Goal: Connect with others: Share content

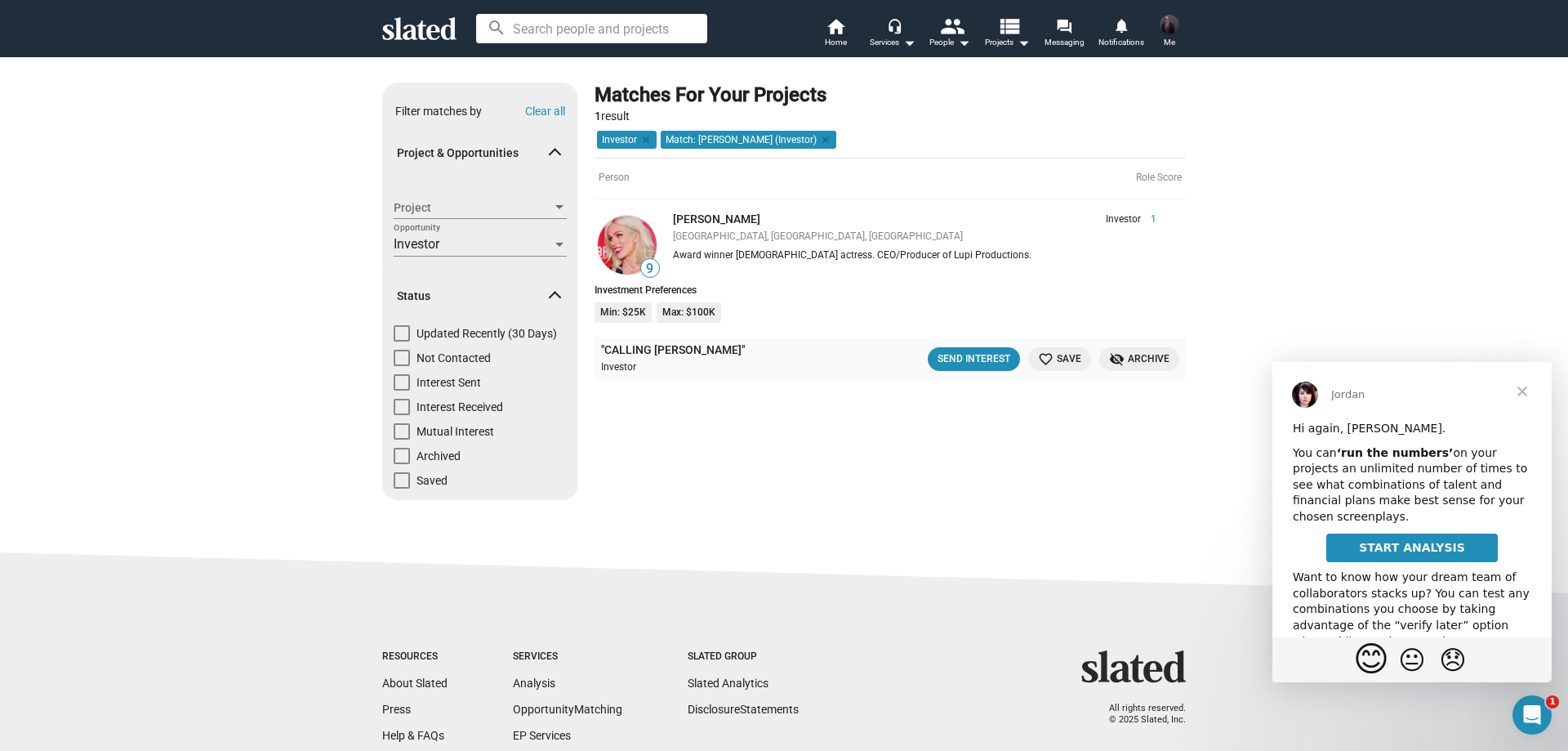
click at [1374, 655] on span "😊" at bounding box center [1371, 658] width 35 height 40
click at [997, 358] on div "Send Interest" at bounding box center [974, 359] width 73 height 17
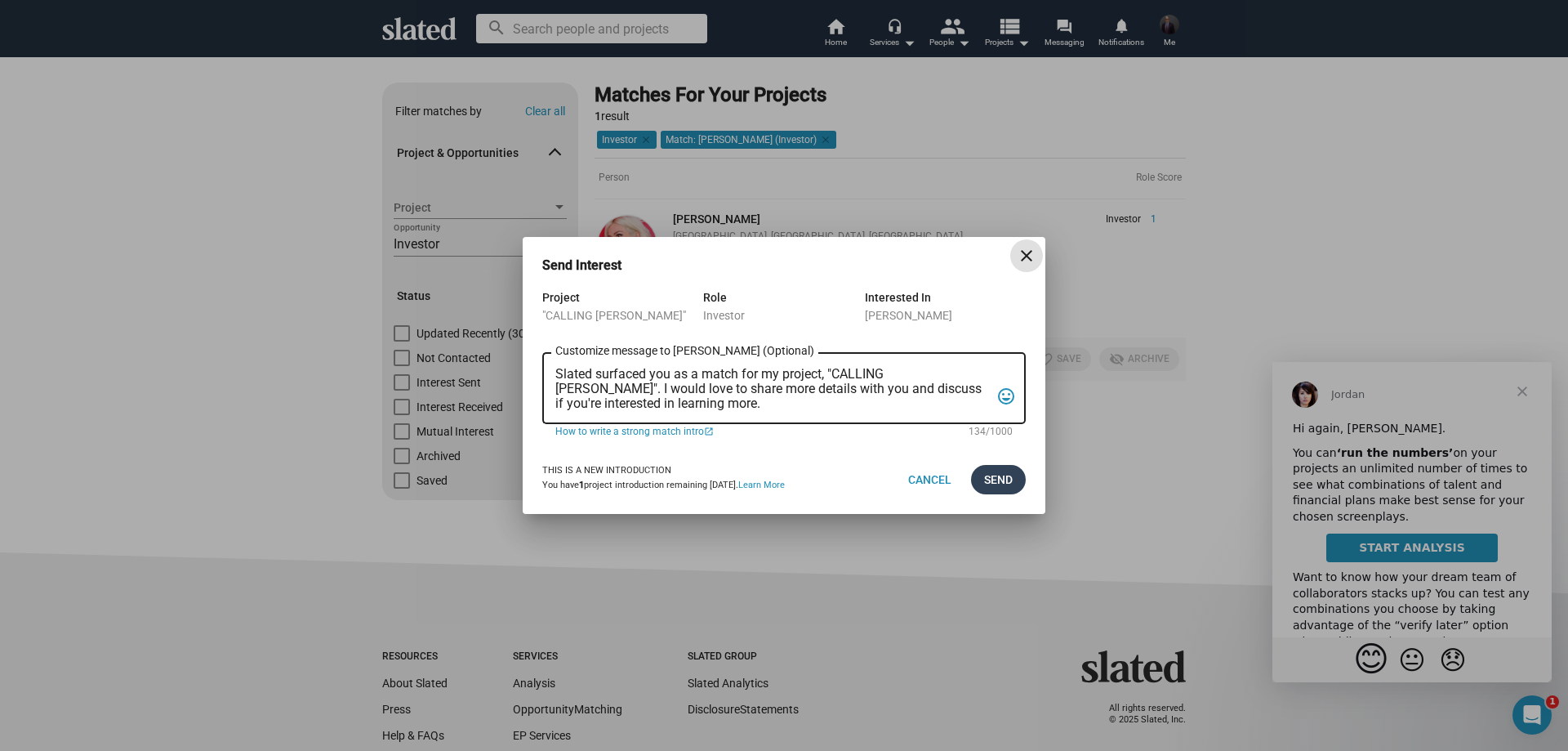
click at [1009, 476] on span "Send" at bounding box center [998, 480] width 29 height 30
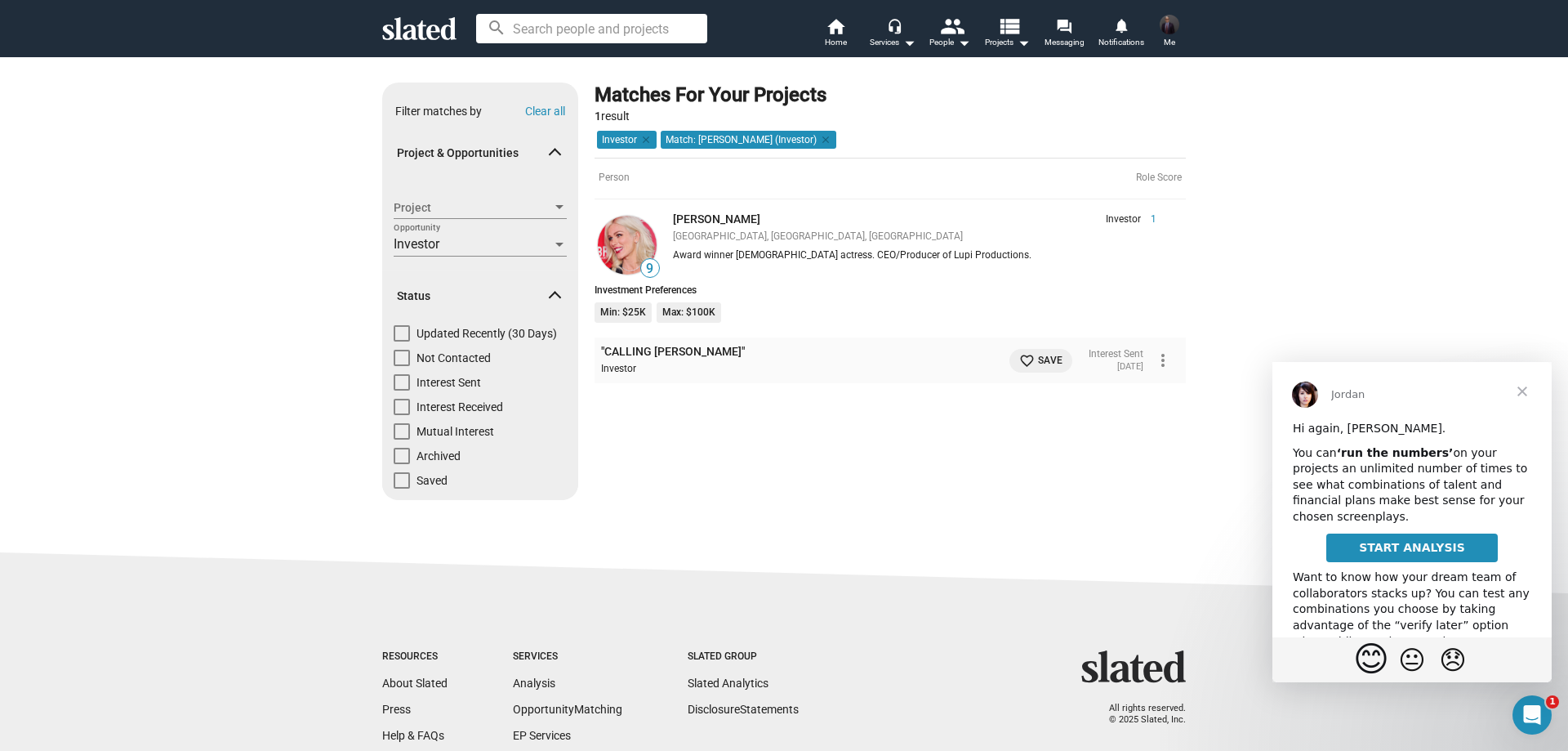
click at [1521, 393] on span "Close" at bounding box center [1523, 391] width 59 height 59
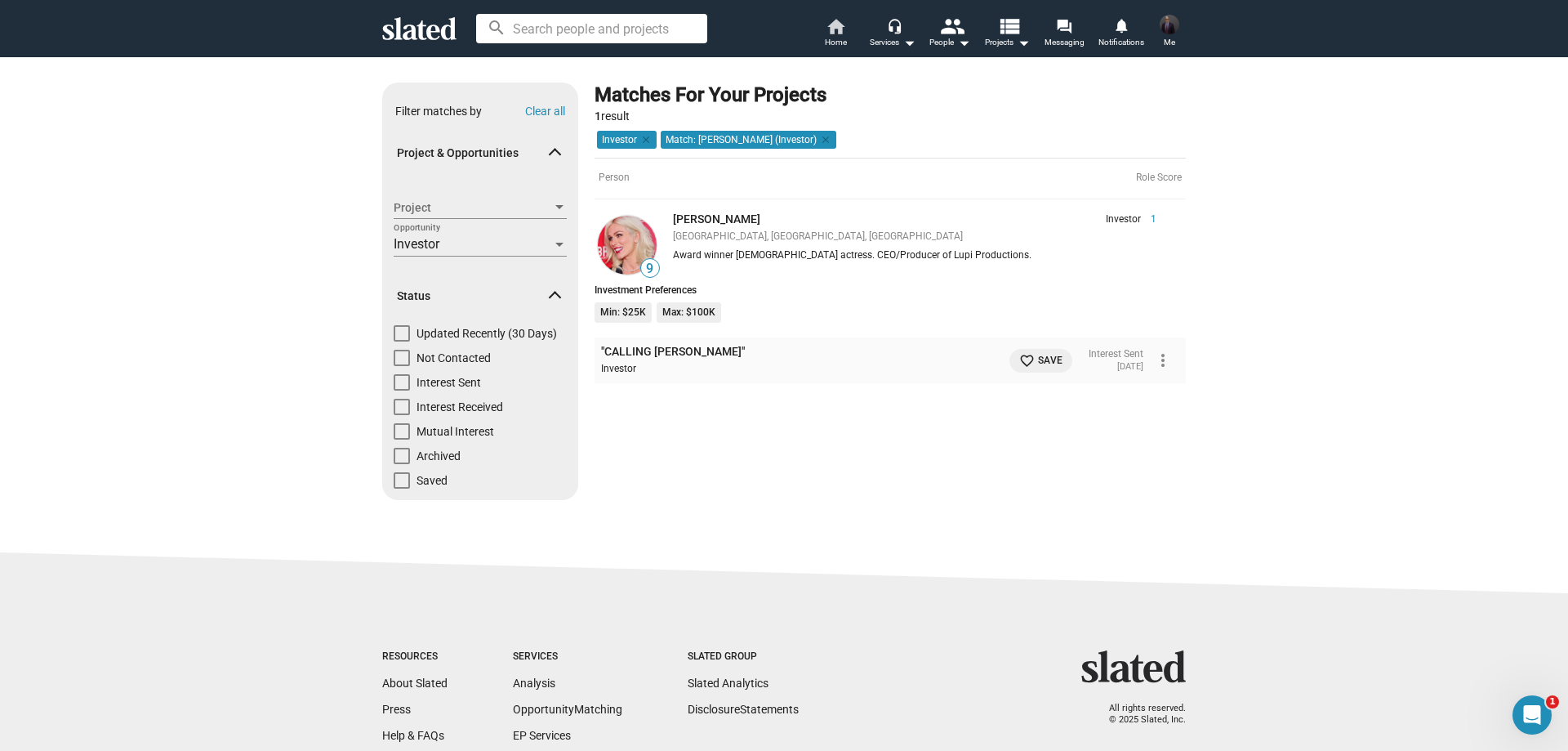
click at [837, 37] on span "Home" at bounding box center [836, 42] width 22 height 20
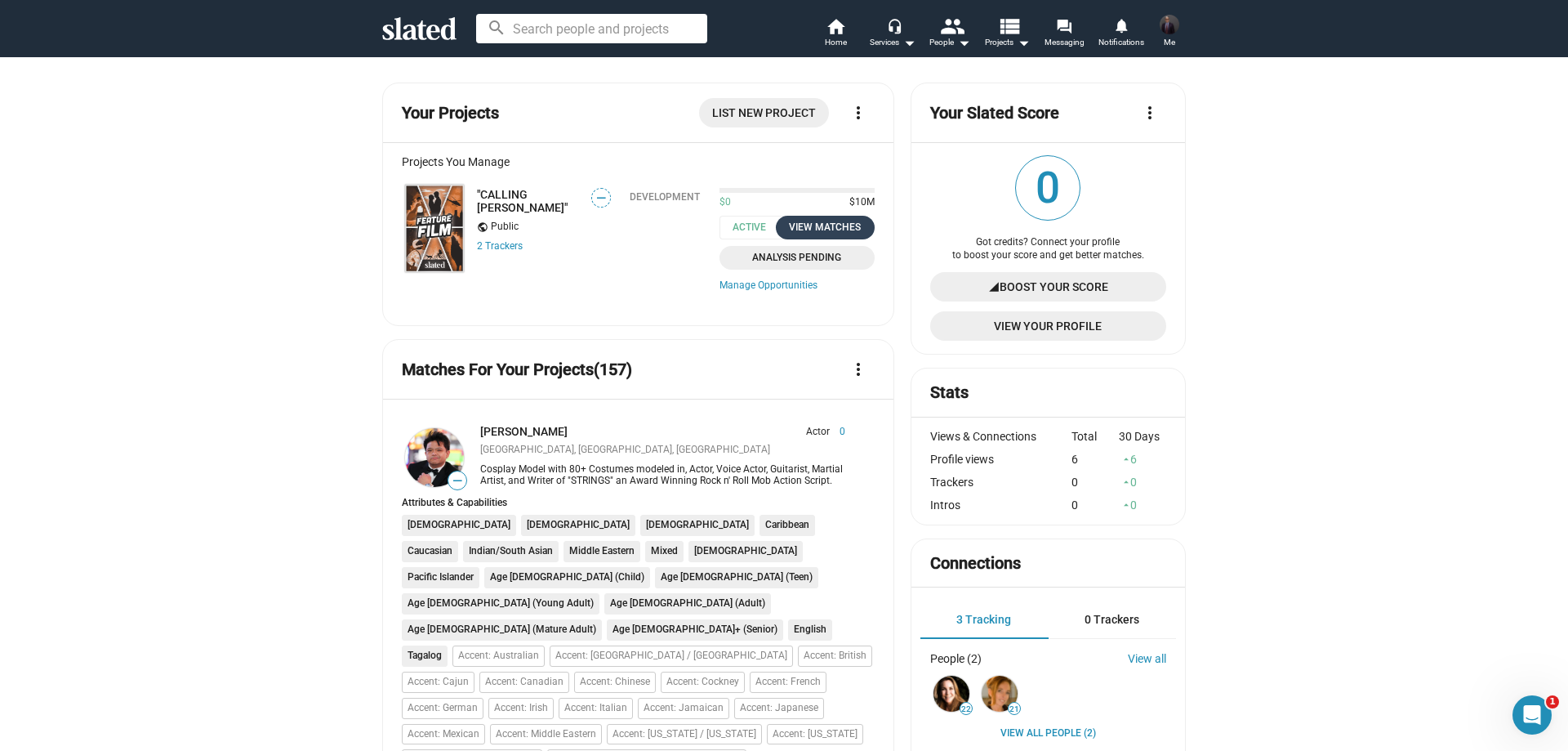
click at [821, 222] on div "View Matches" at bounding box center [825, 227] width 79 height 17
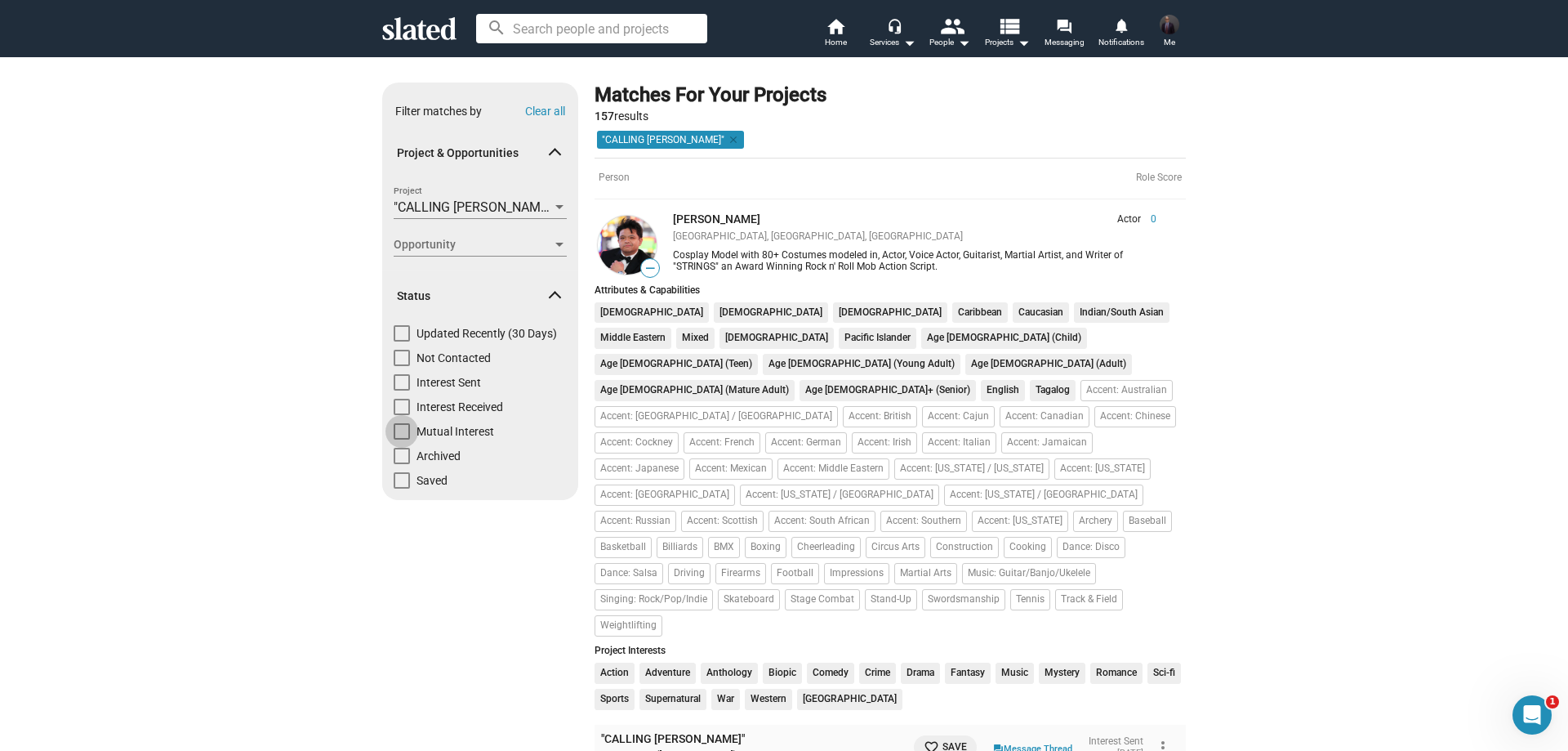
click at [400, 431] on span at bounding box center [401, 431] width 17 height 17
click at [401, 440] on input "Mutual Interest" at bounding box center [401, 440] width 1 height 1
checkbox input "true"
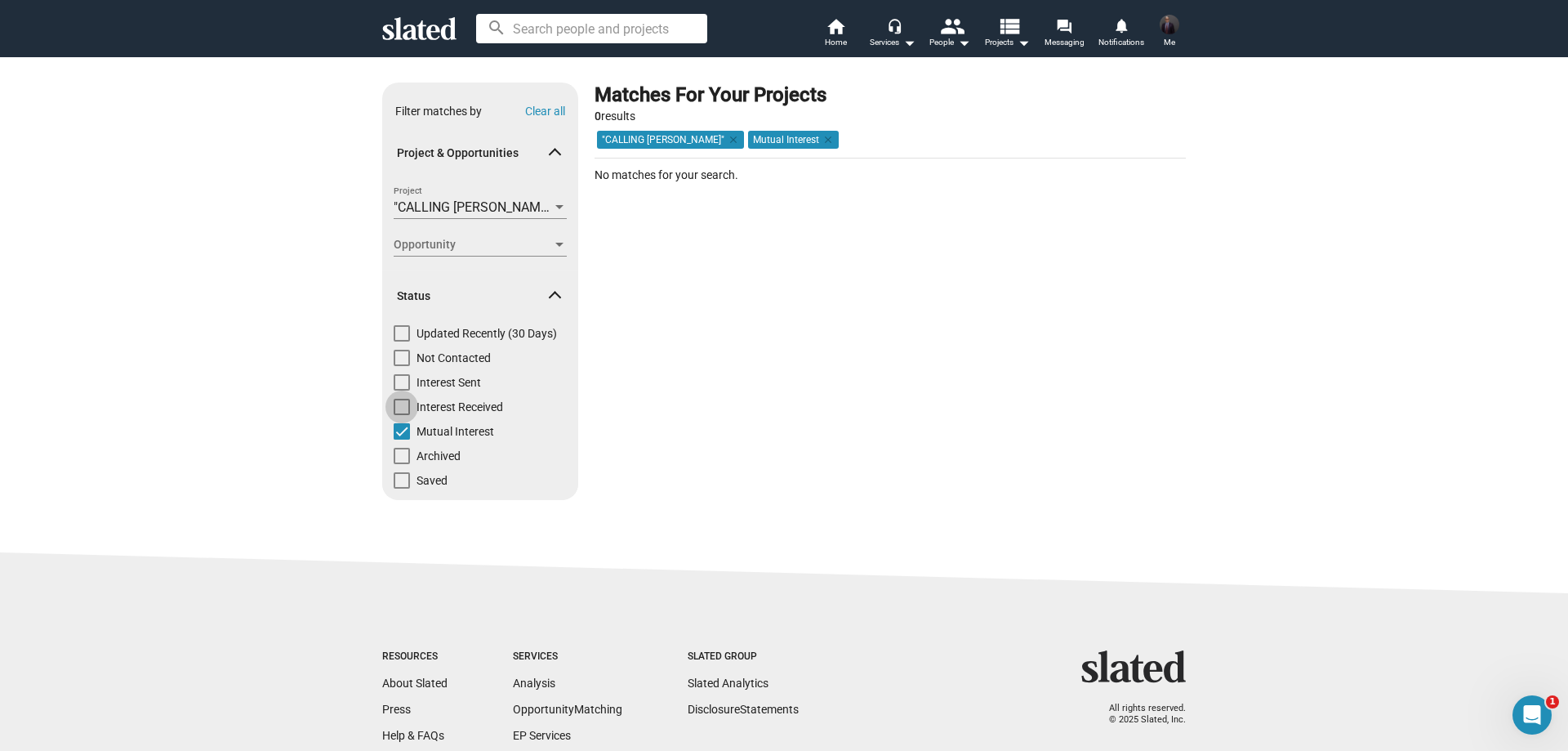
click at [393, 403] on span at bounding box center [401, 406] width 17 height 17
click at [401, 415] on input "Interest Received" at bounding box center [401, 415] width 1 height 1
checkbox input "true"
click at [395, 427] on span at bounding box center [401, 431] width 17 height 17
click at [401, 440] on input "Mutual Interest" at bounding box center [401, 440] width 1 height 1
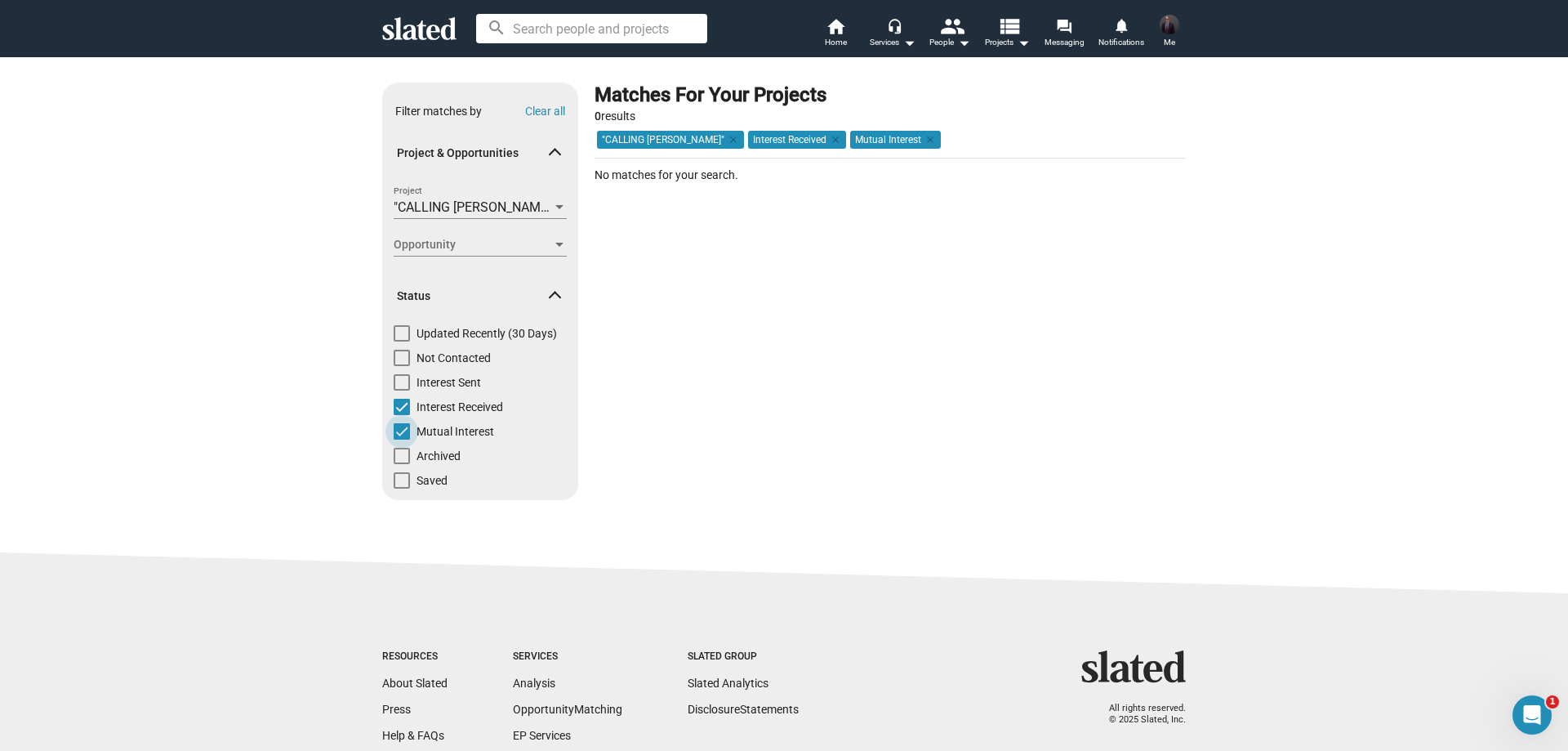
checkbox input "false"
click at [771, 134] on mat-chip "Interest Received clear" at bounding box center [796, 140] width 98 height 18
click at [393, 356] on span at bounding box center [401, 358] width 17 height 17
click at [401, 366] on input "Not Contacted" at bounding box center [401, 366] width 1 height 1
checkbox input "true"
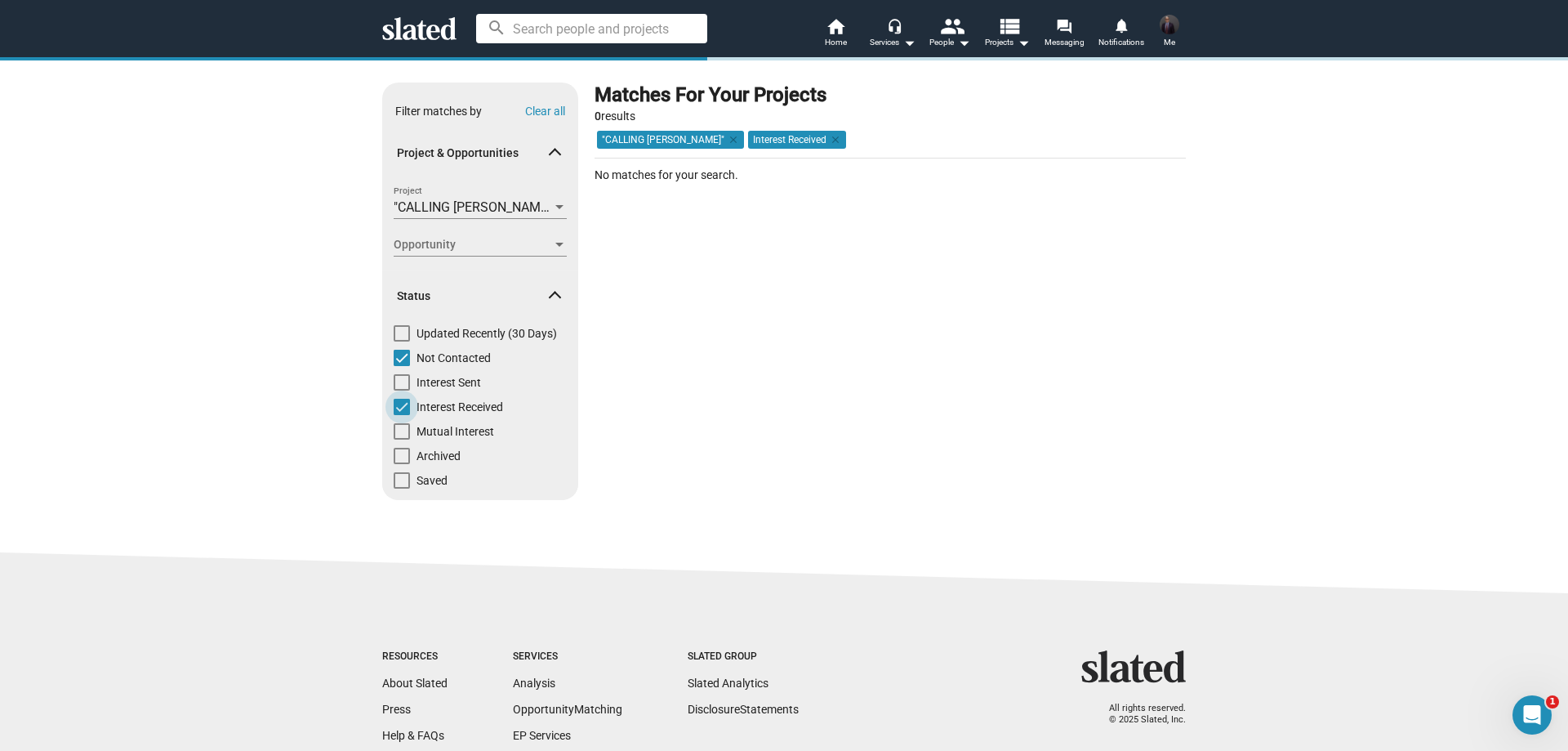
click at [398, 401] on span at bounding box center [401, 406] width 17 height 17
click at [401, 415] on input "Interest Received" at bounding box center [401, 415] width 1 height 1
checkbox input "false"
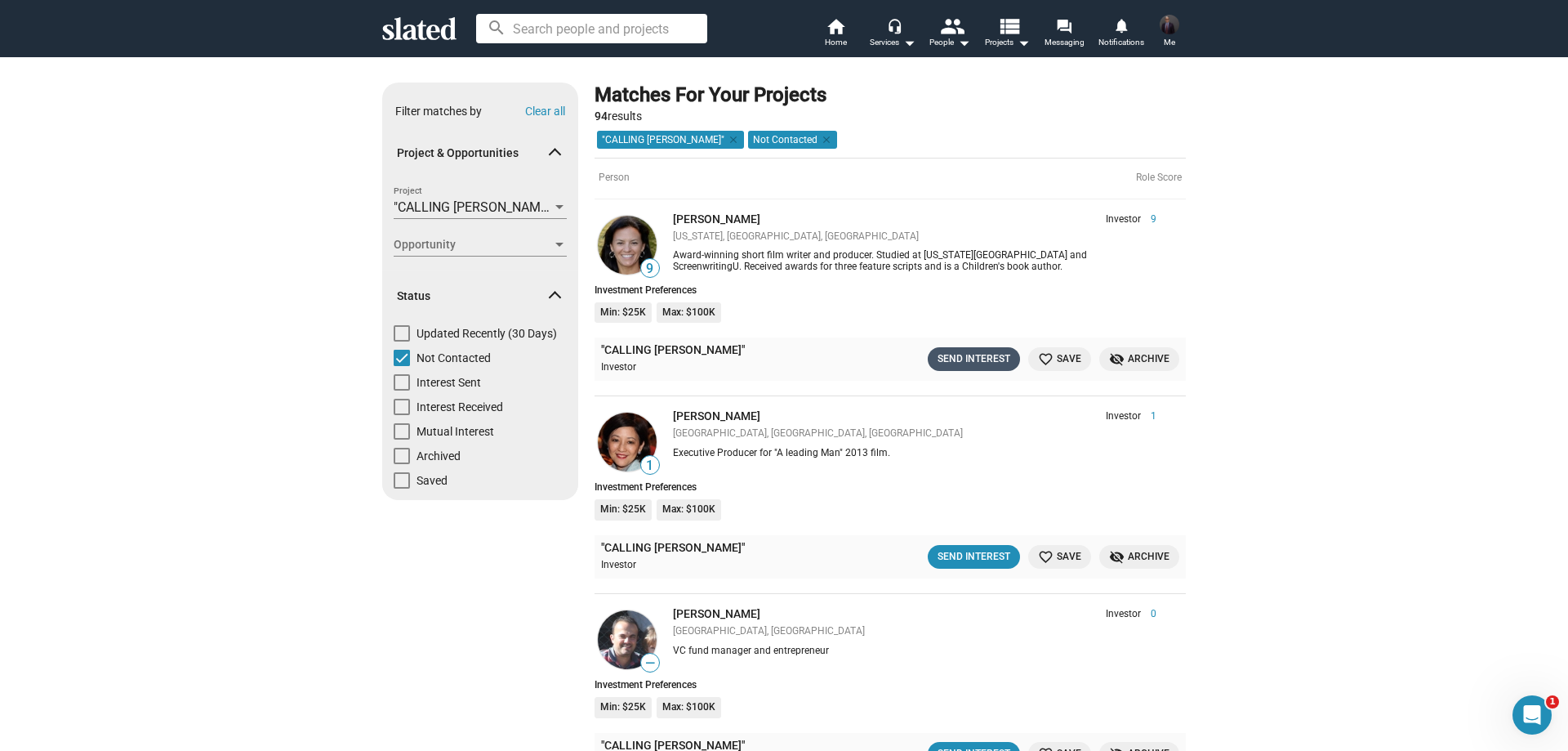
click at [953, 360] on div "Send Interest" at bounding box center [974, 359] width 73 height 17
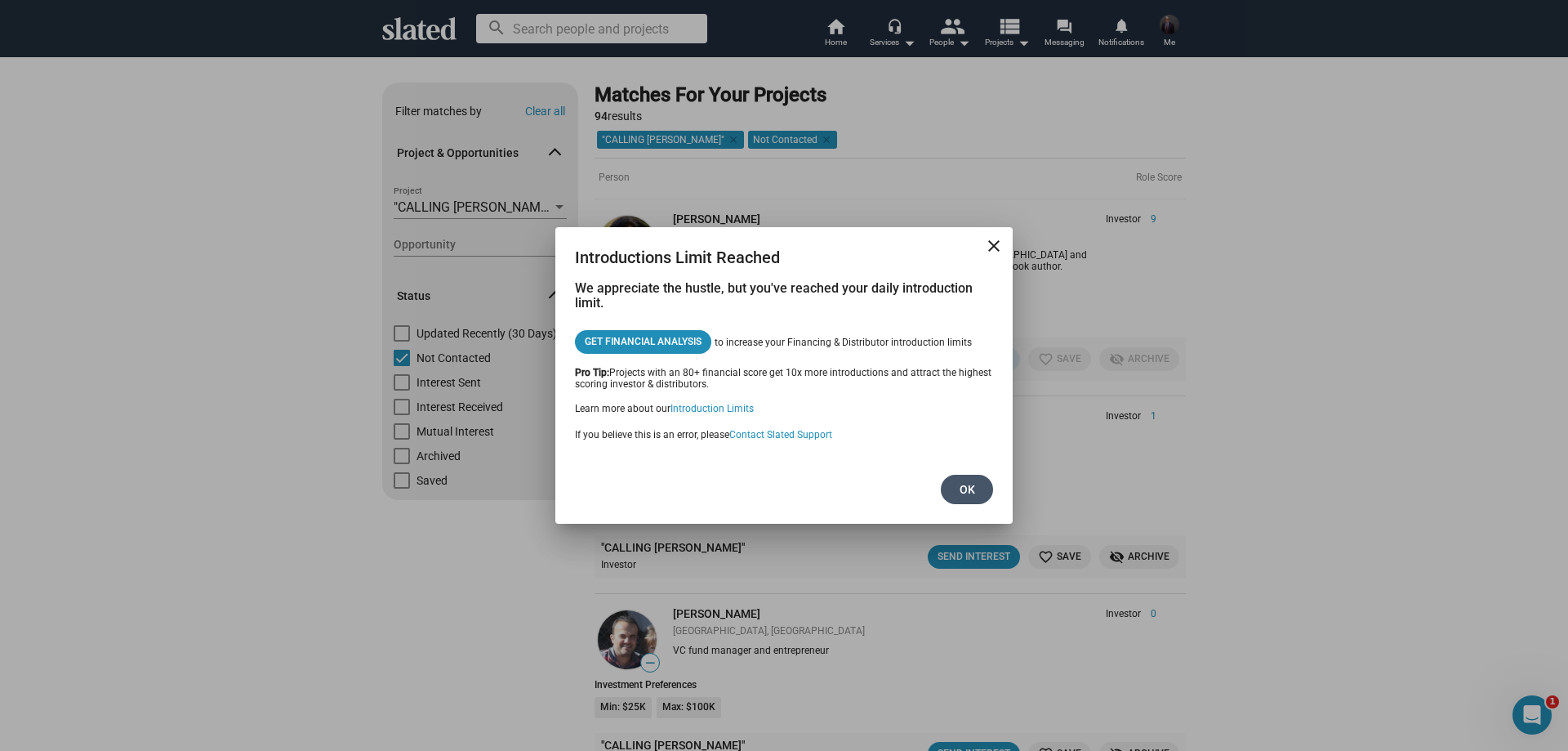
click at [967, 480] on span "Ok" at bounding box center [967, 490] width 27 height 30
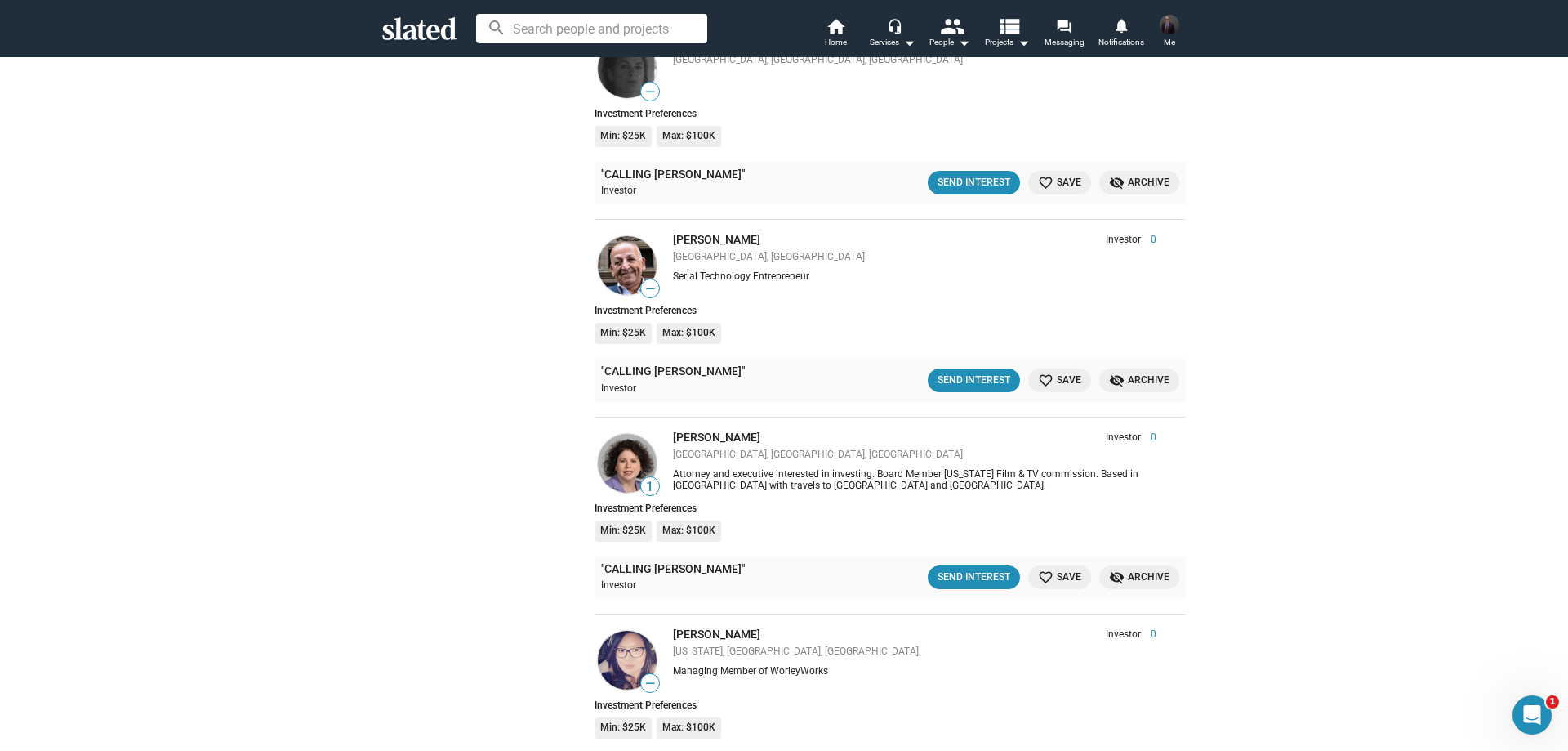
scroll to position [1389, 0]
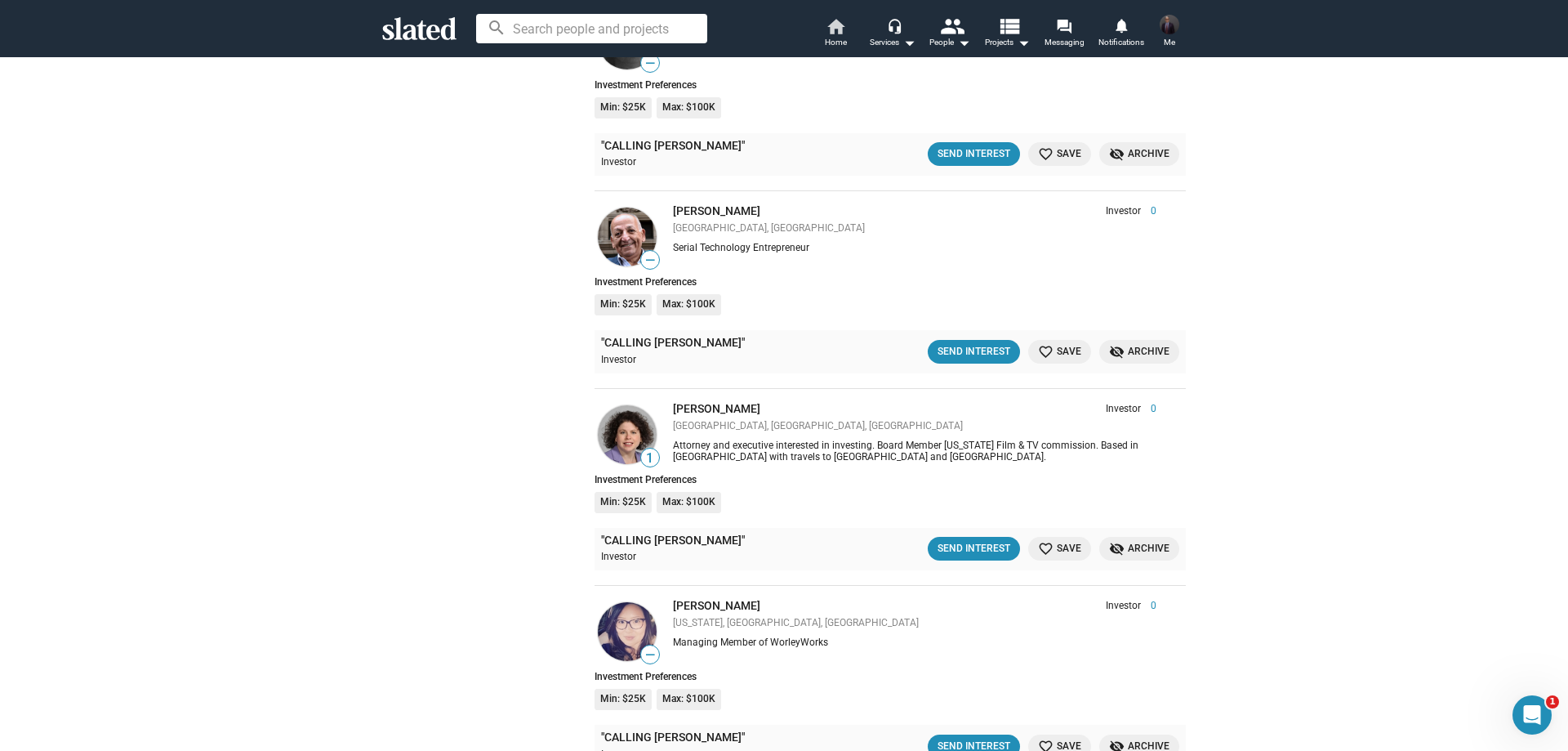
click at [841, 38] on span "Home" at bounding box center [836, 42] width 22 height 20
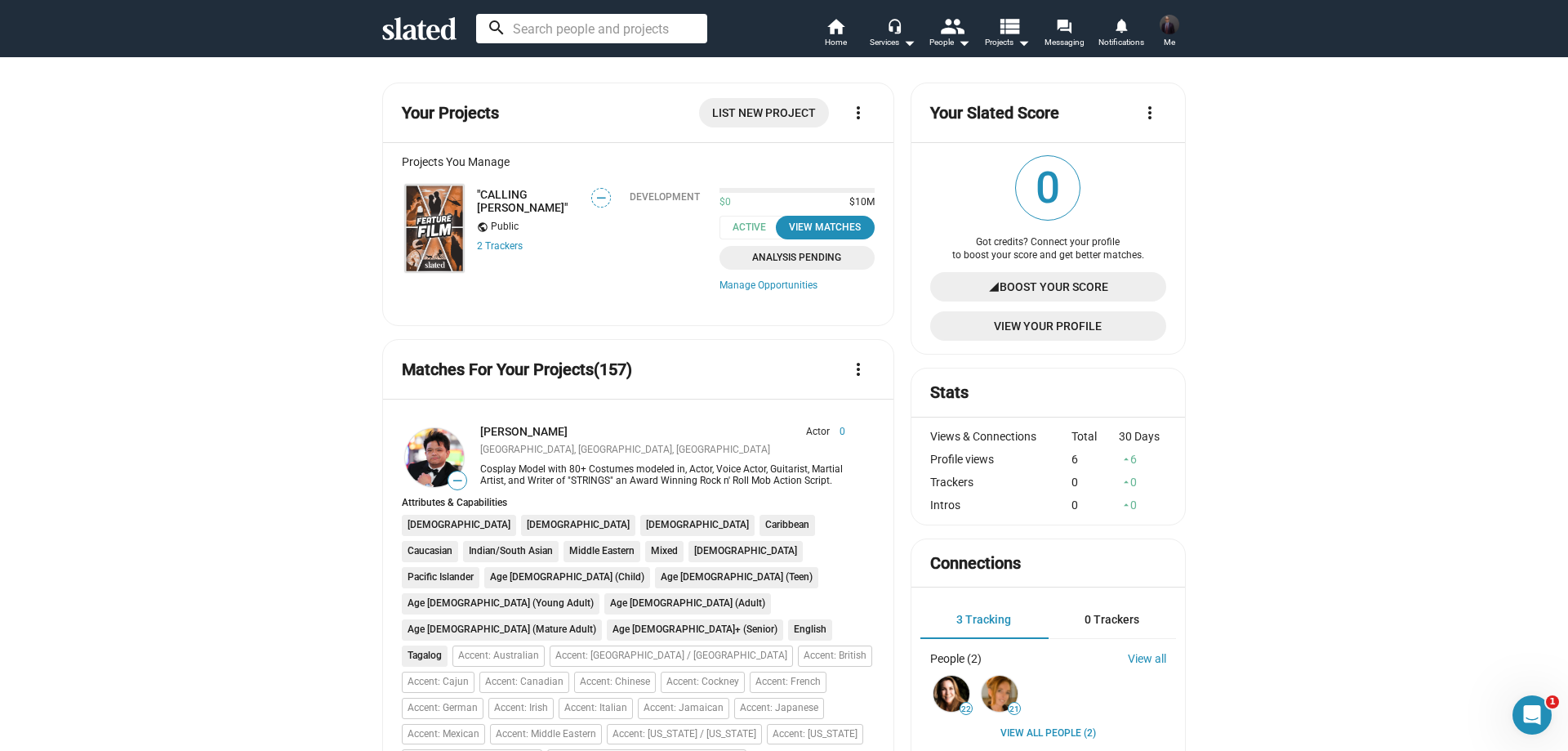
click at [542, 20] on input at bounding box center [591, 29] width 232 height 30
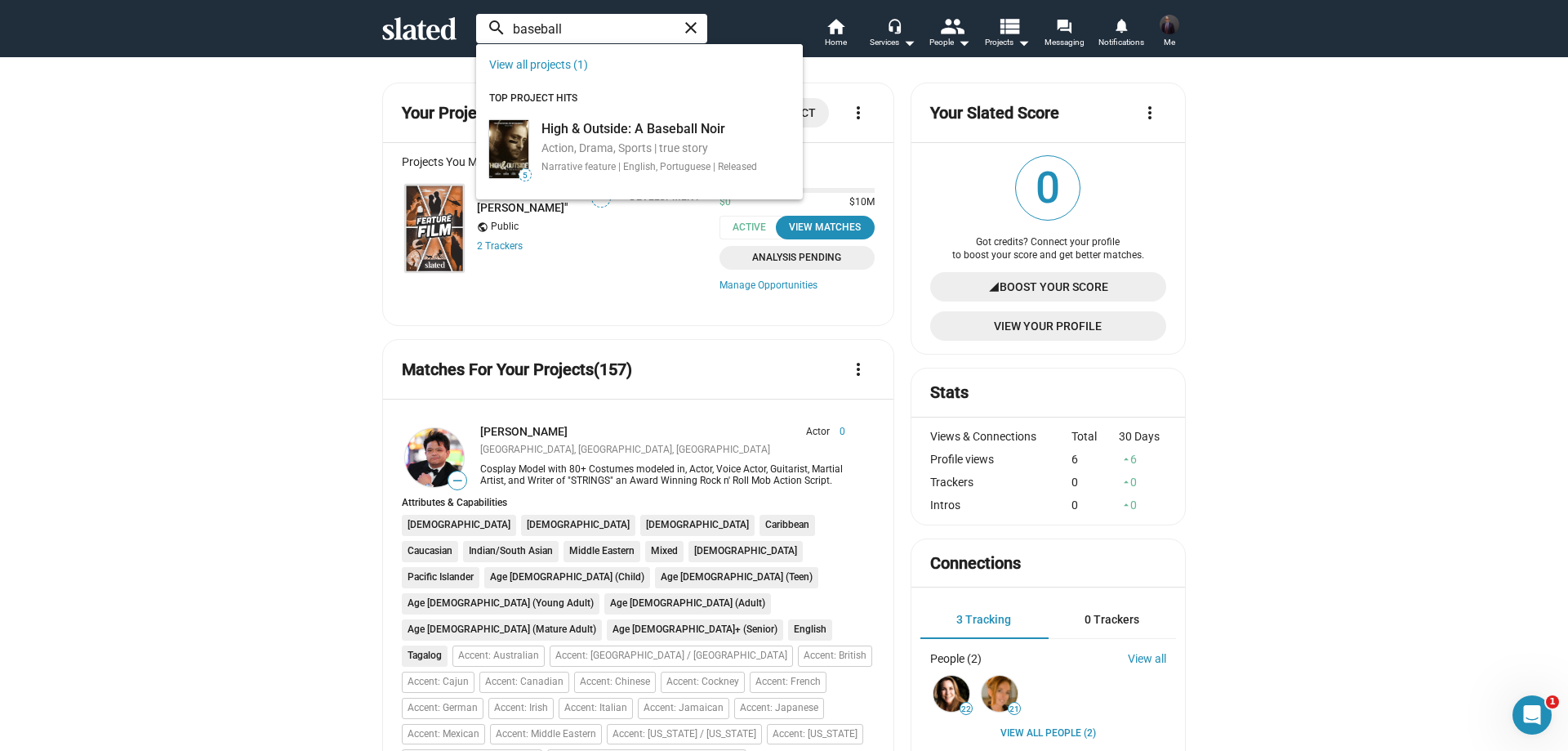
type input "baseball"
click at [525, 60] on link "View all projects (1)" at bounding box center [538, 64] width 99 height 13
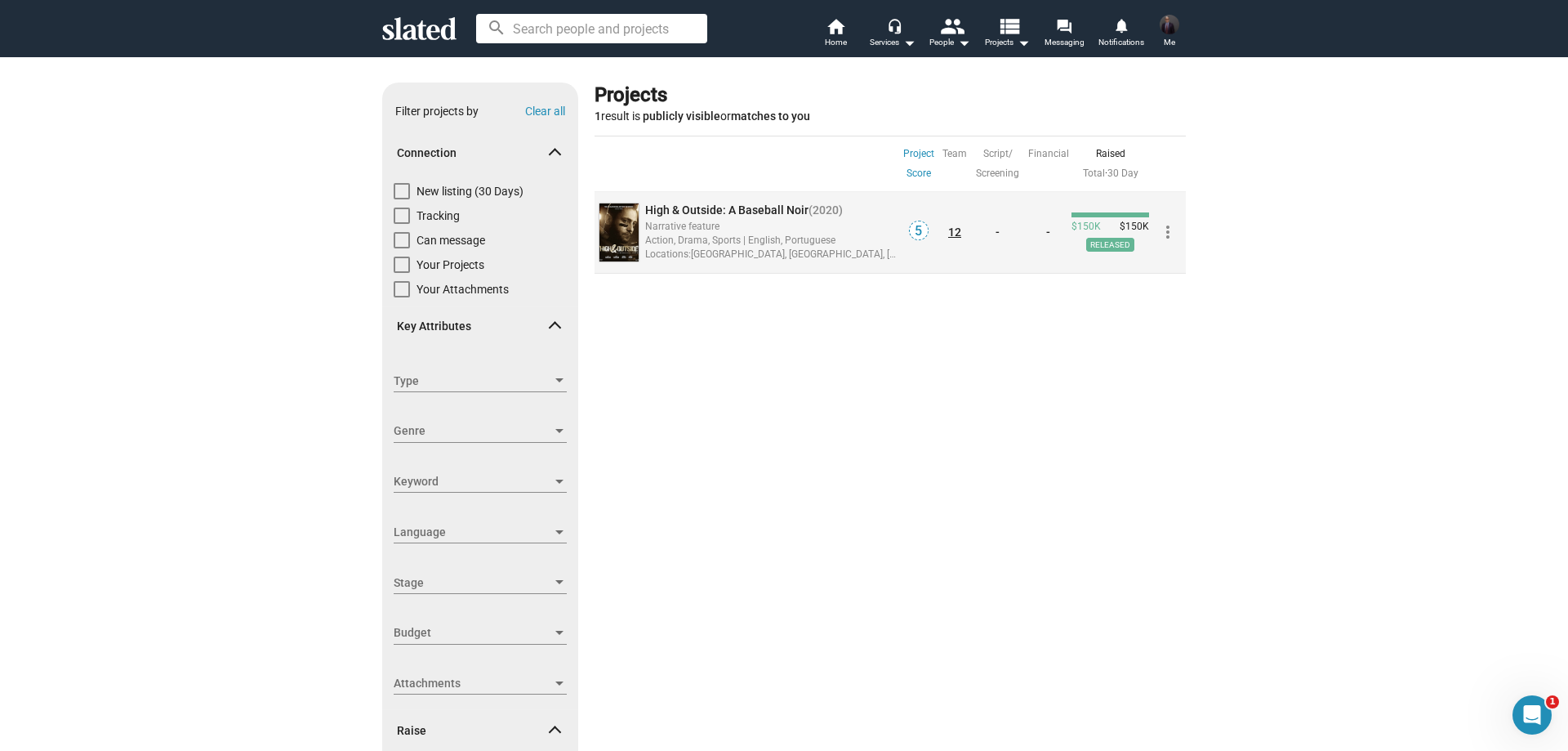
click at [952, 227] on link "12" at bounding box center [954, 232] width 13 height 13
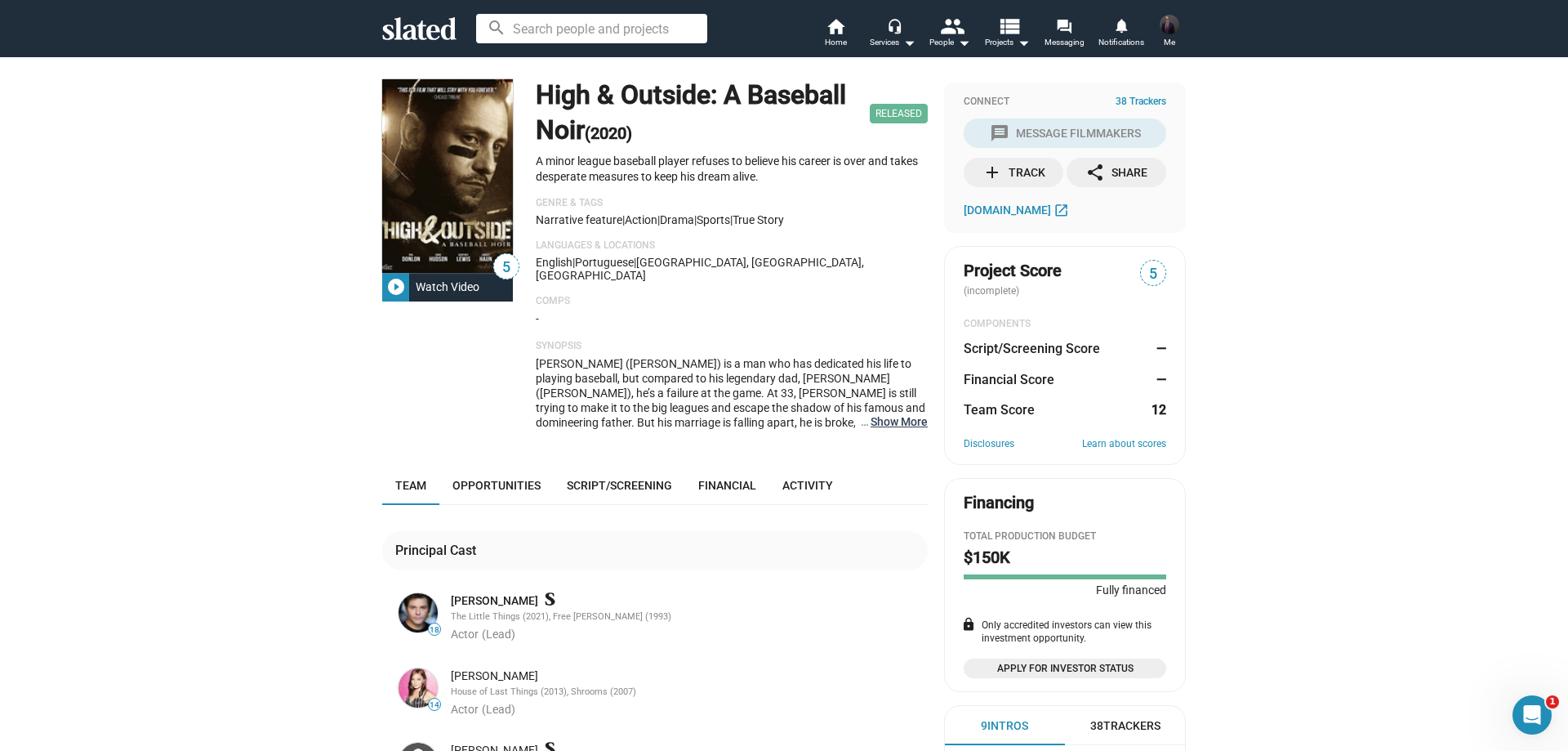
click at [882, 414] on button "… Show More" at bounding box center [899, 421] width 57 height 15
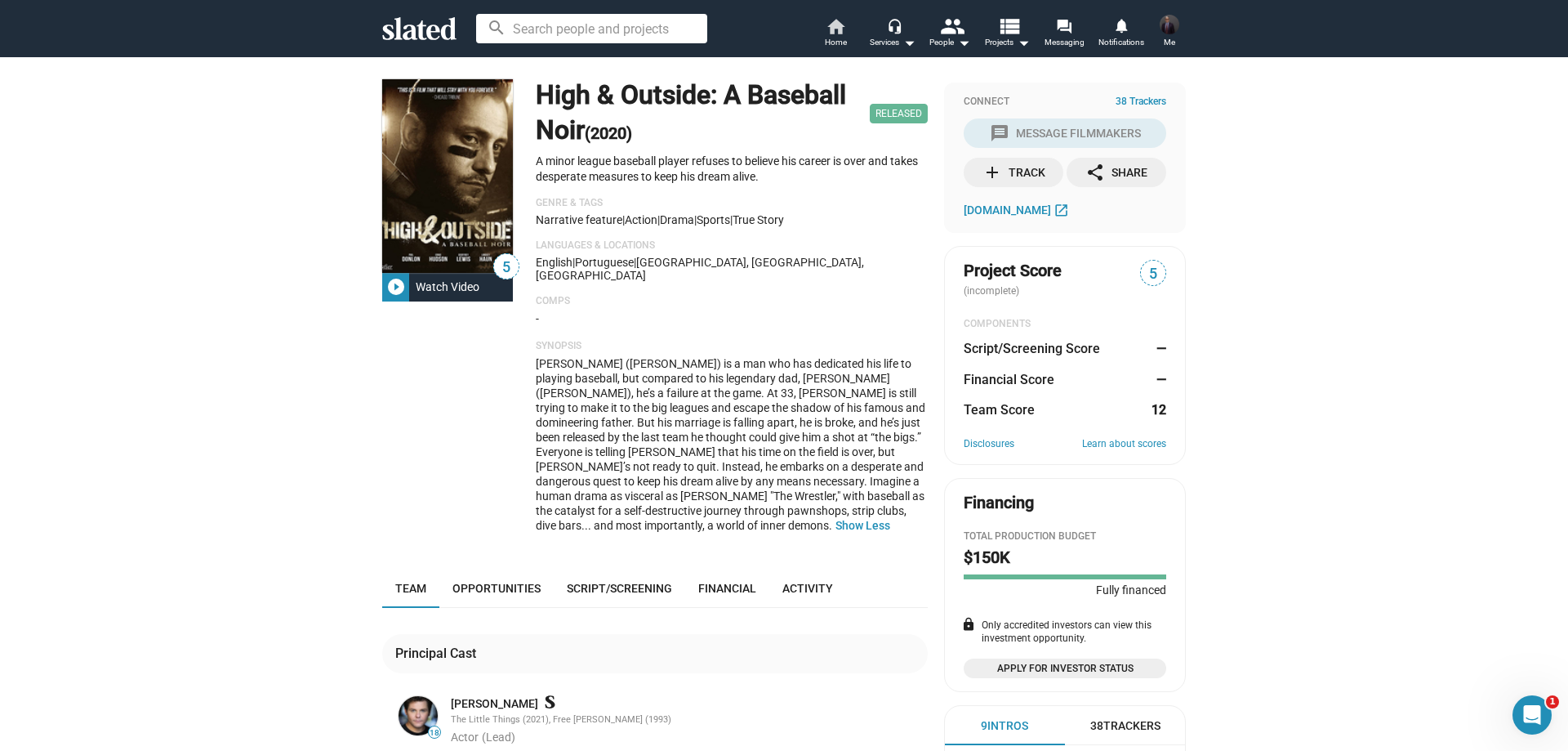
click at [842, 23] on mat-icon "home" at bounding box center [836, 27] width 20 height 20
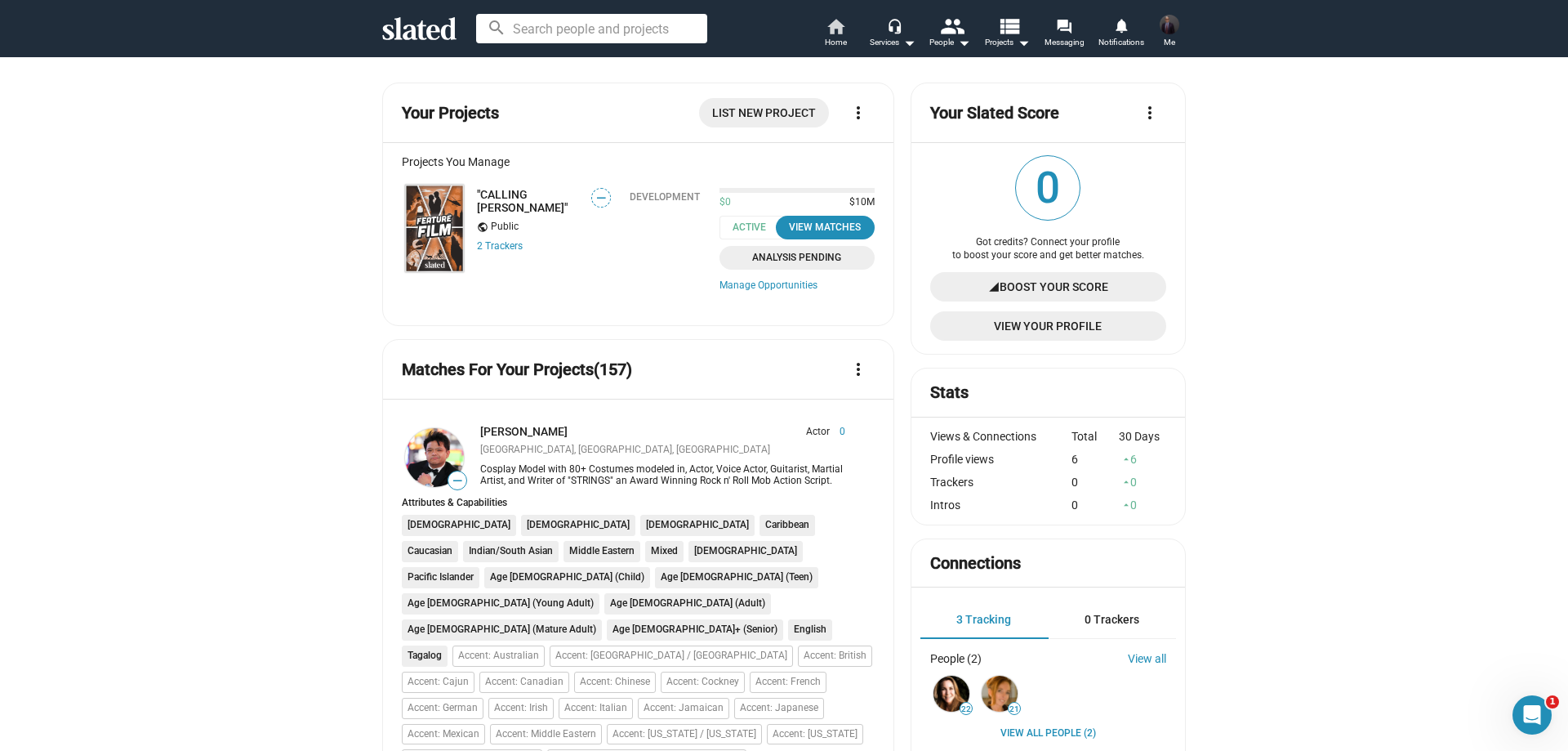
click at [843, 35] on span "Home" at bounding box center [836, 42] width 22 height 20
drag, startPoint x: 172, startPoint y: 184, endPoint x: 274, endPoint y: 110, distance: 126.0
click at [422, 243] on img at bounding box center [435, 228] width 59 height 88
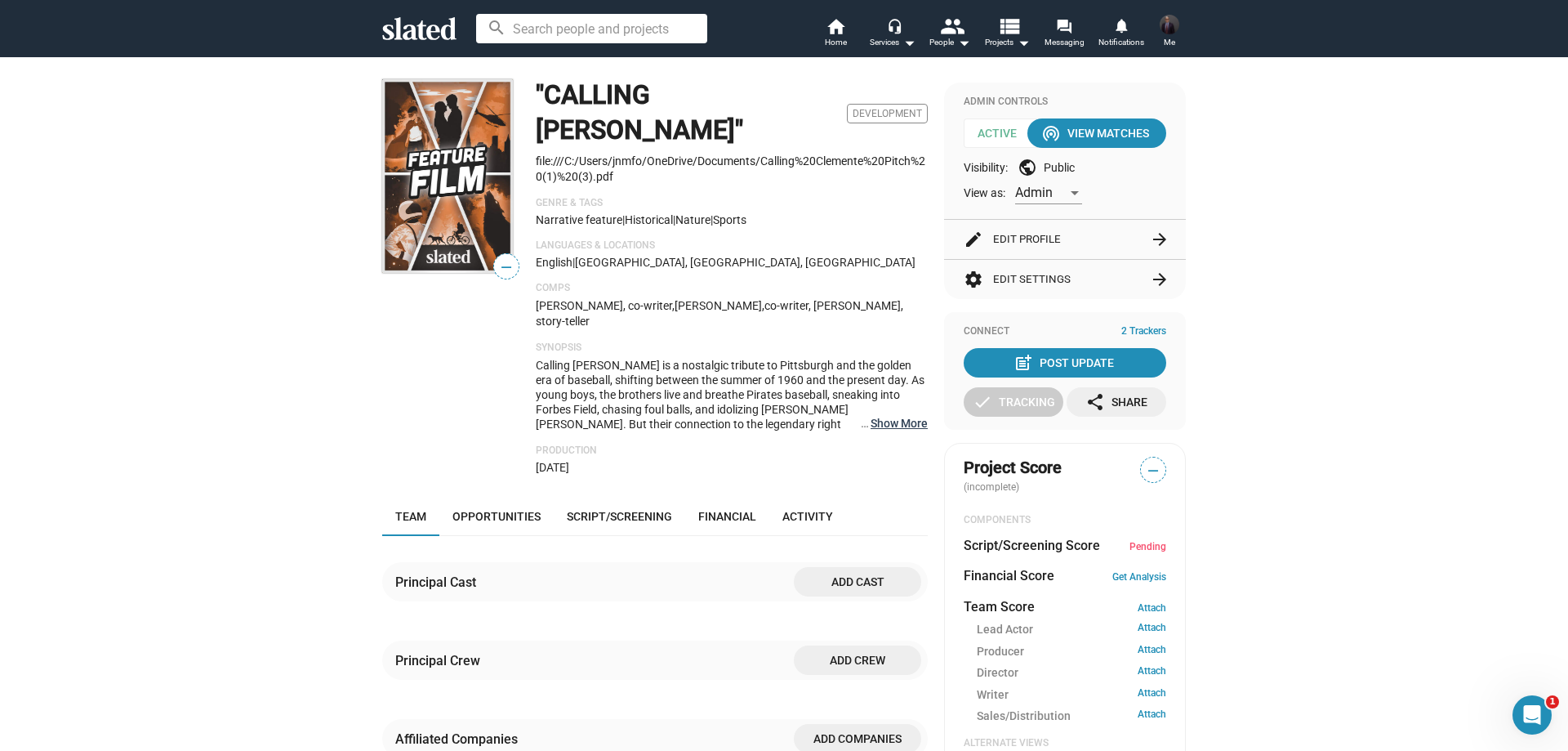
click at [904, 416] on button "… Show More" at bounding box center [899, 423] width 57 height 15
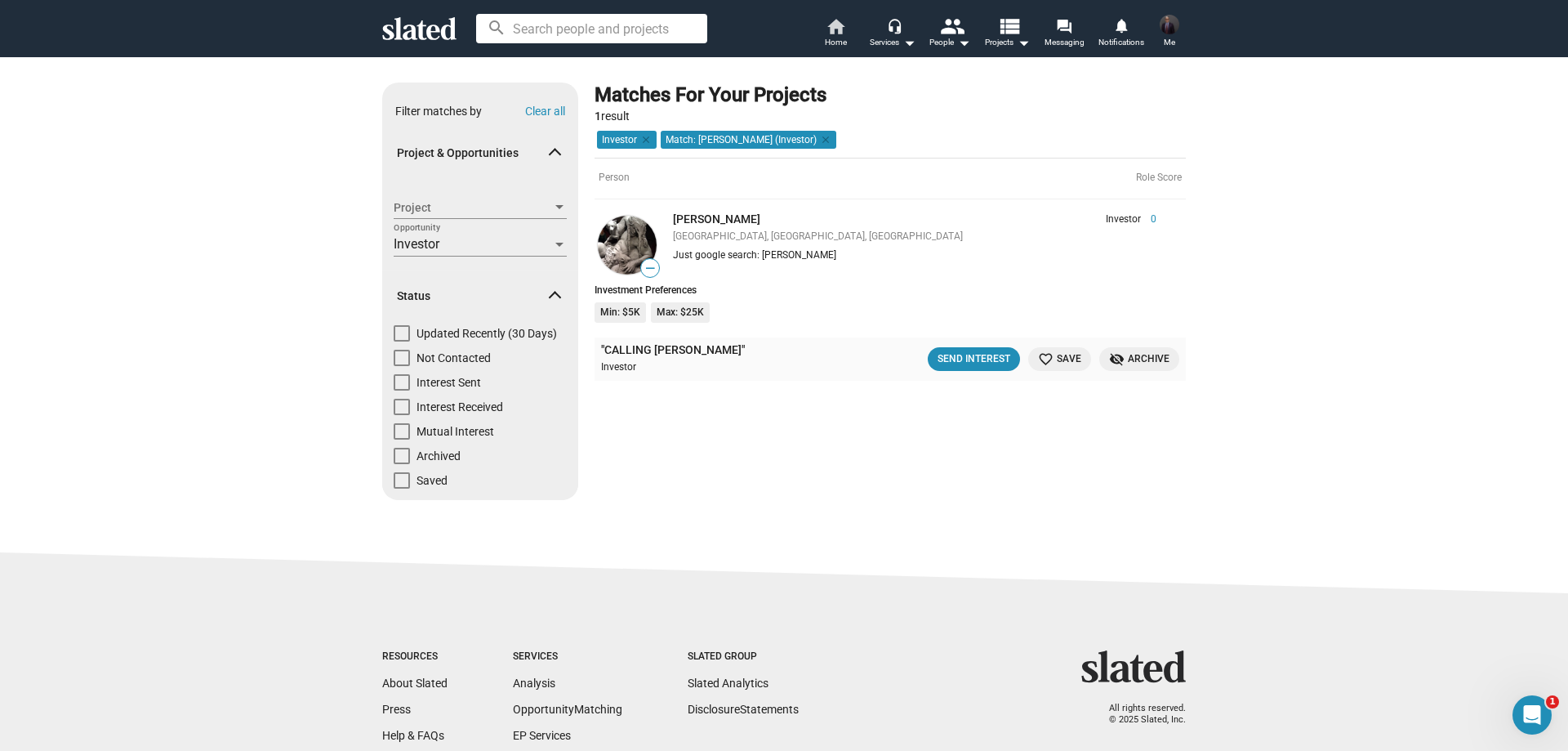
click at [842, 28] on mat-icon "home" at bounding box center [836, 27] width 20 height 20
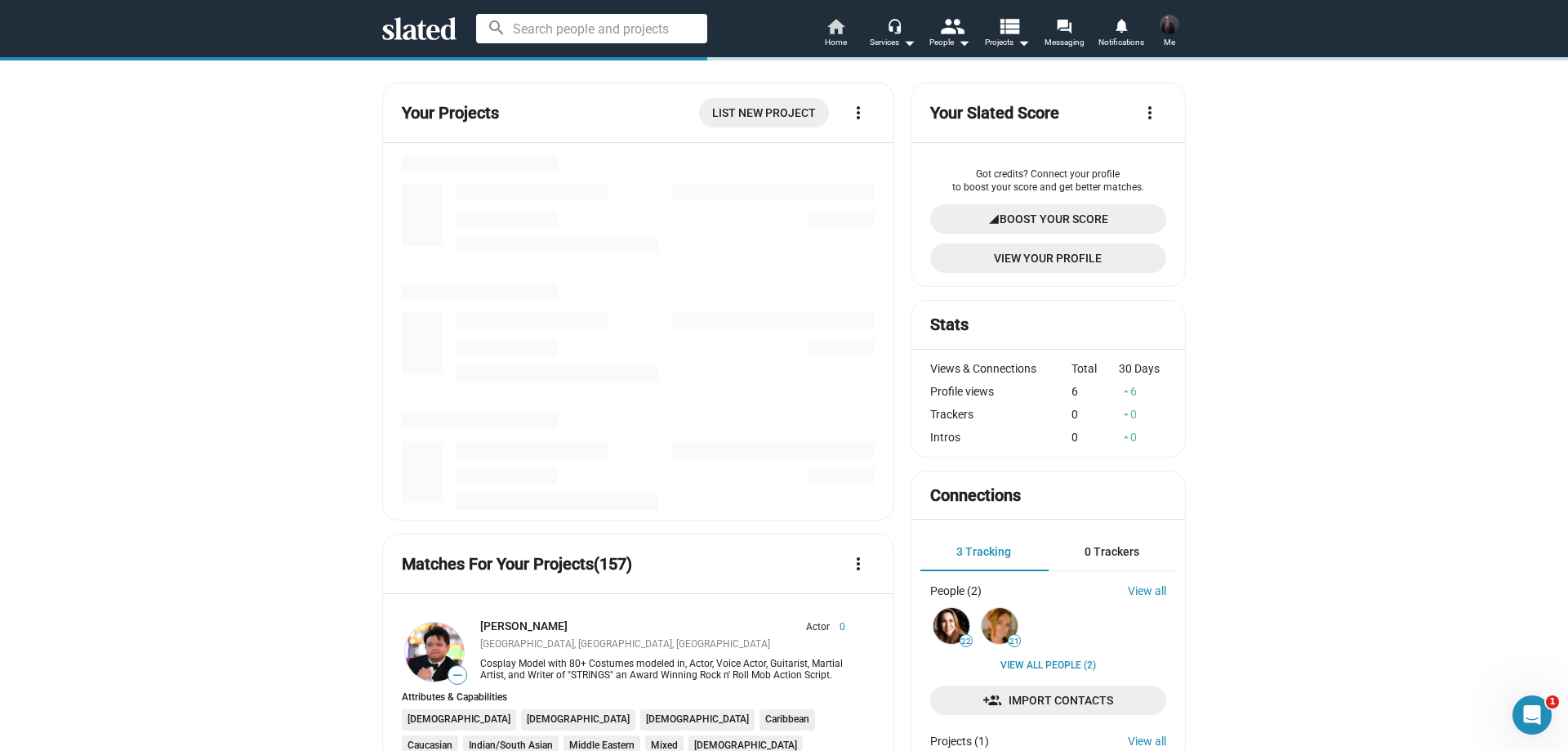
click at [828, 30] on mat-icon "home" at bounding box center [836, 27] width 20 height 20
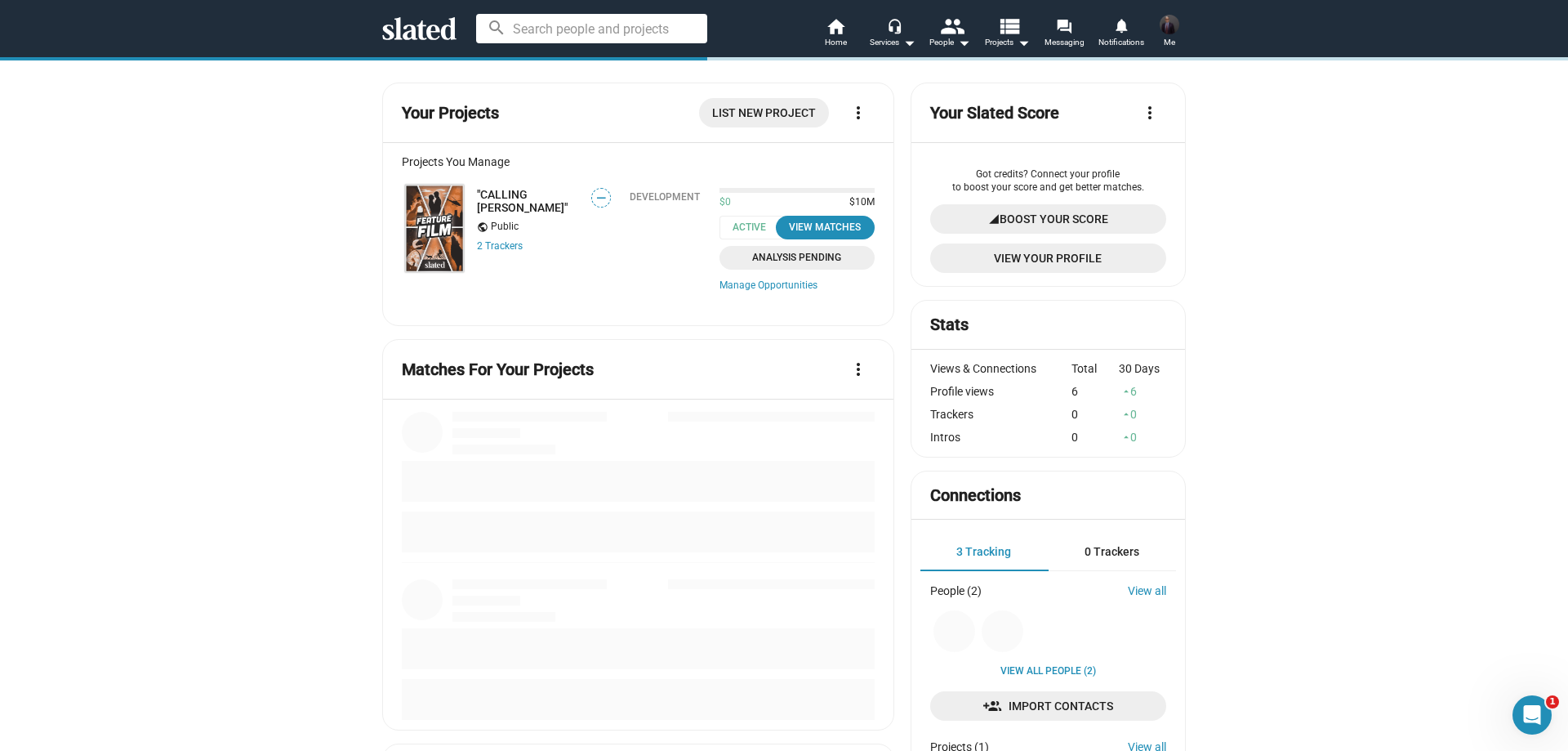
click at [423, 227] on img at bounding box center [435, 228] width 59 height 88
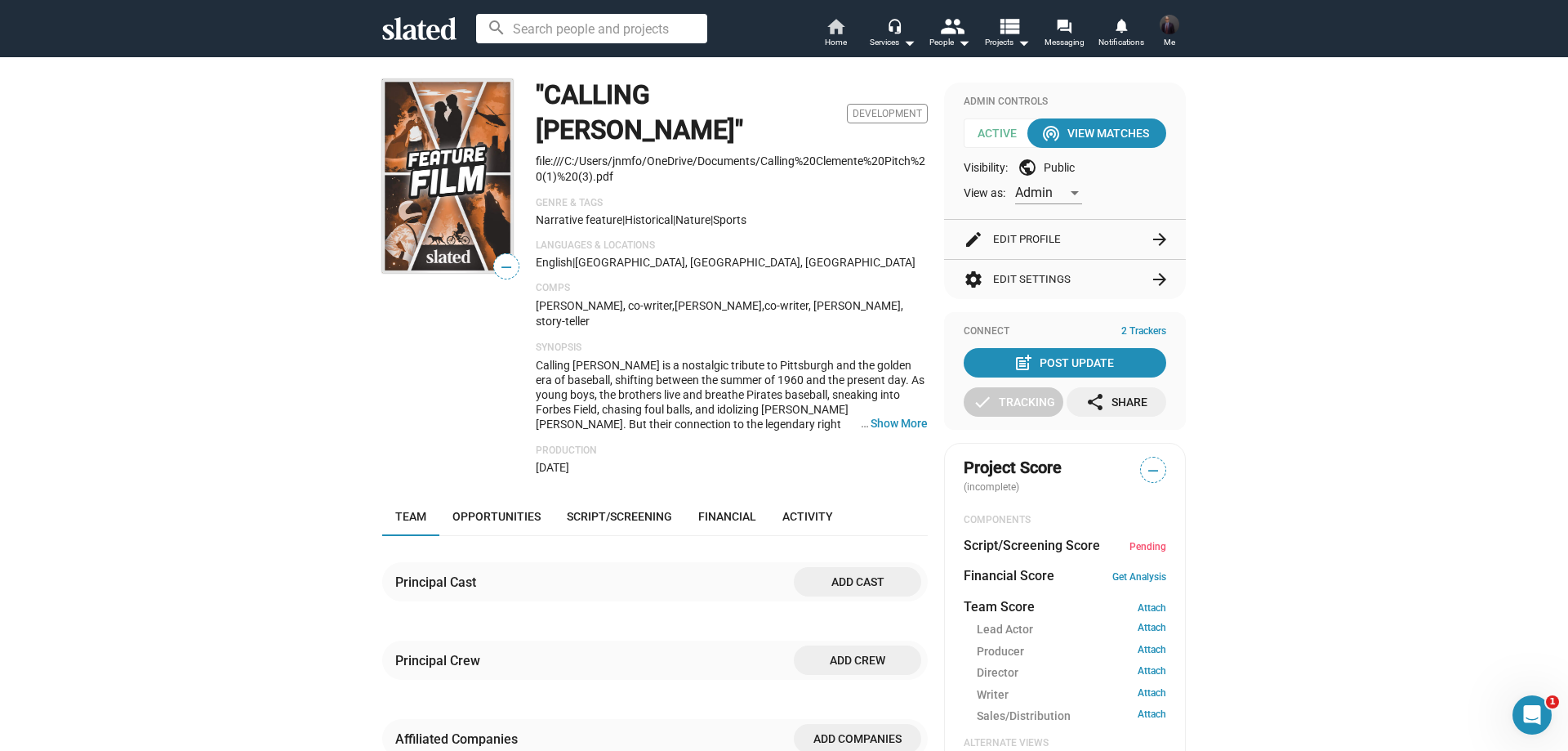
click at [828, 31] on mat-icon "home" at bounding box center [836, 27] width 20 height 20
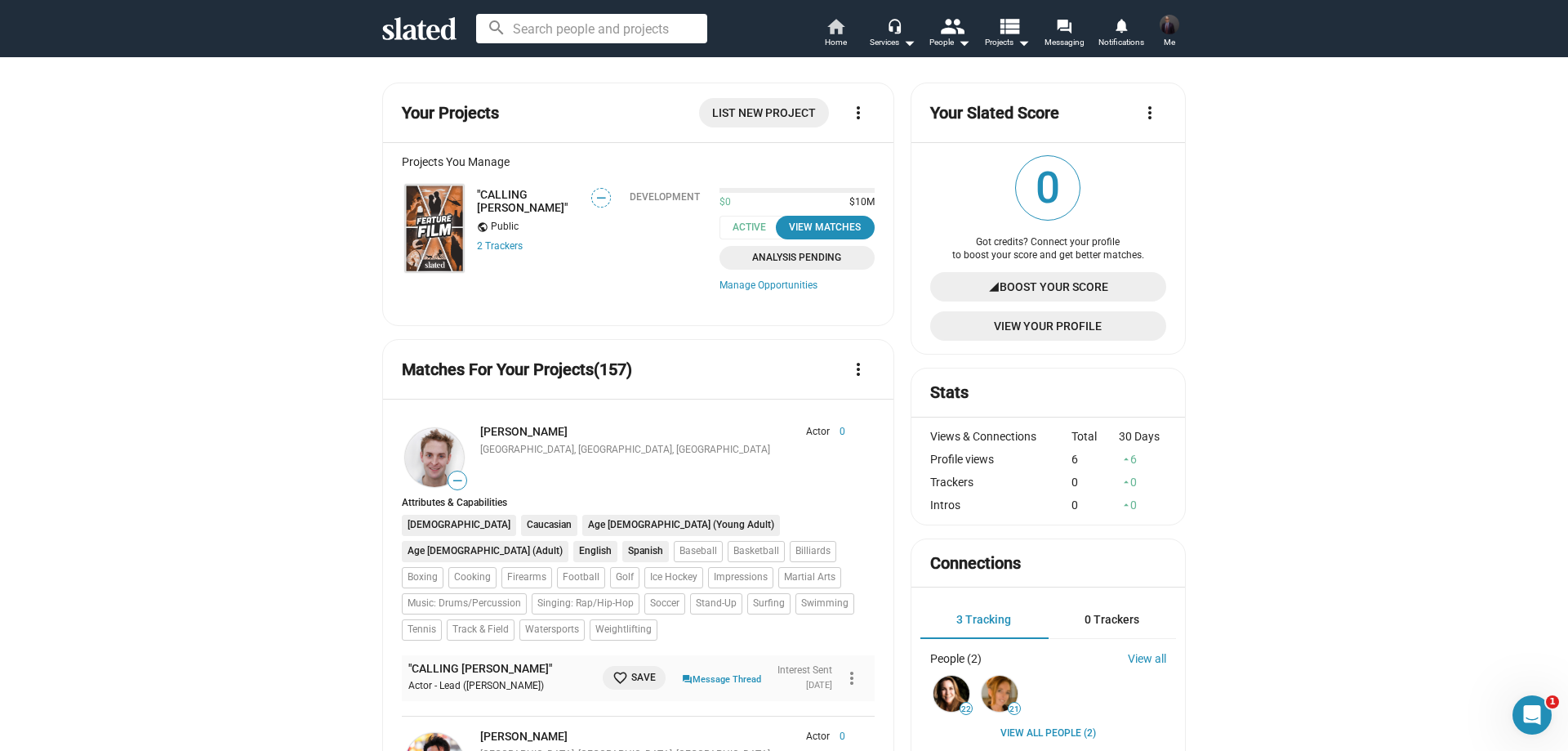
click at [830, 32] on mat-icon "home" at bounding box center [836, 27] width 20 height 20
click at [826, 31] on mat-icon "home" at bounding box center [836, 27] width 20 height 20
click at [843, 39] on span "Home" at bounding box center [836, 42] width 22 height 20
click at [838, 34] on span "Home" at bounding box center [836, 42] width 22 height 20
click at [440, 214] on img at bounding box center [435, 228] width 59 height 88
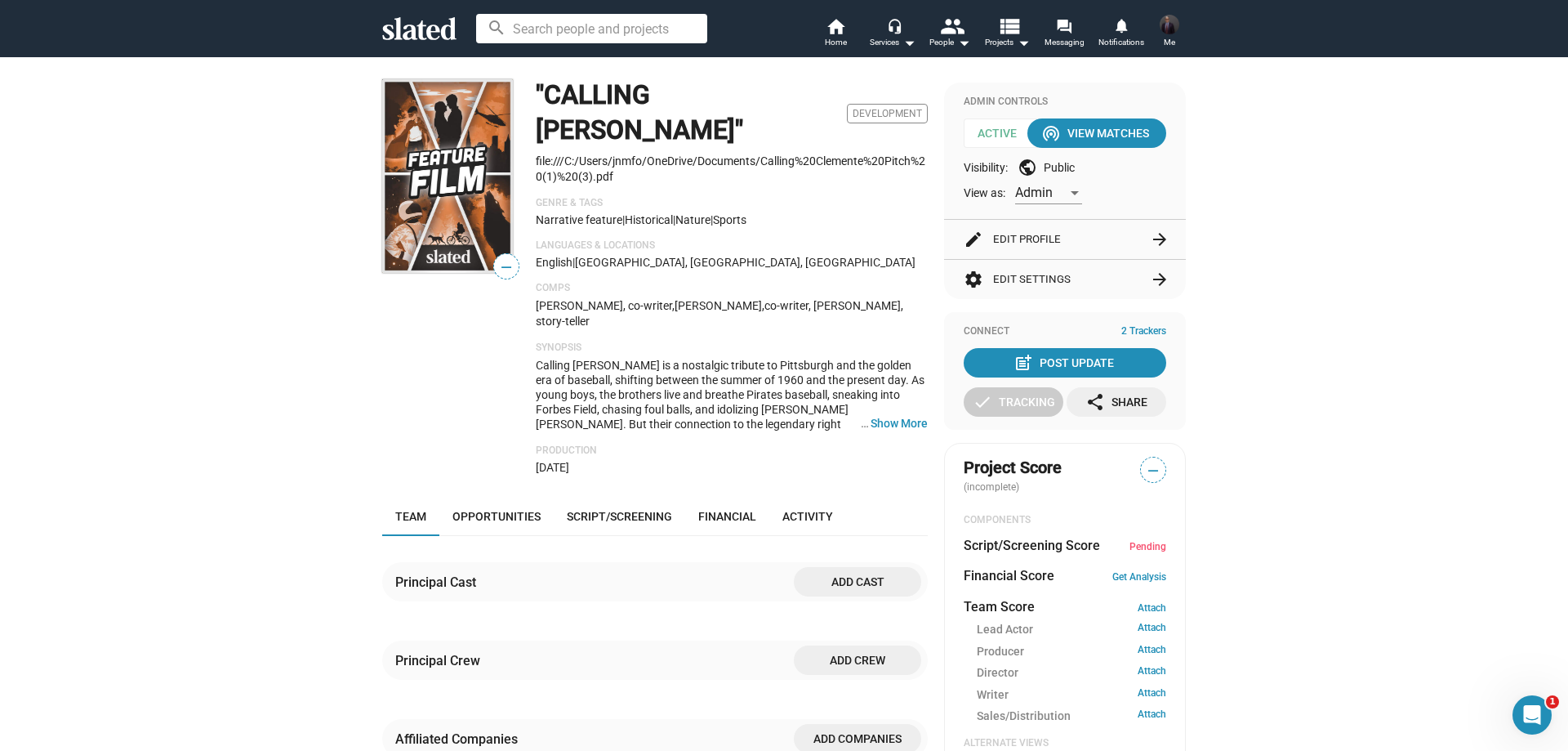
click at [453, 140] on img at bounding box center [447, 175] width 131 height 193
click at [837, 39] on span "Home" at bounding box center [836, 42] width 22 height 20
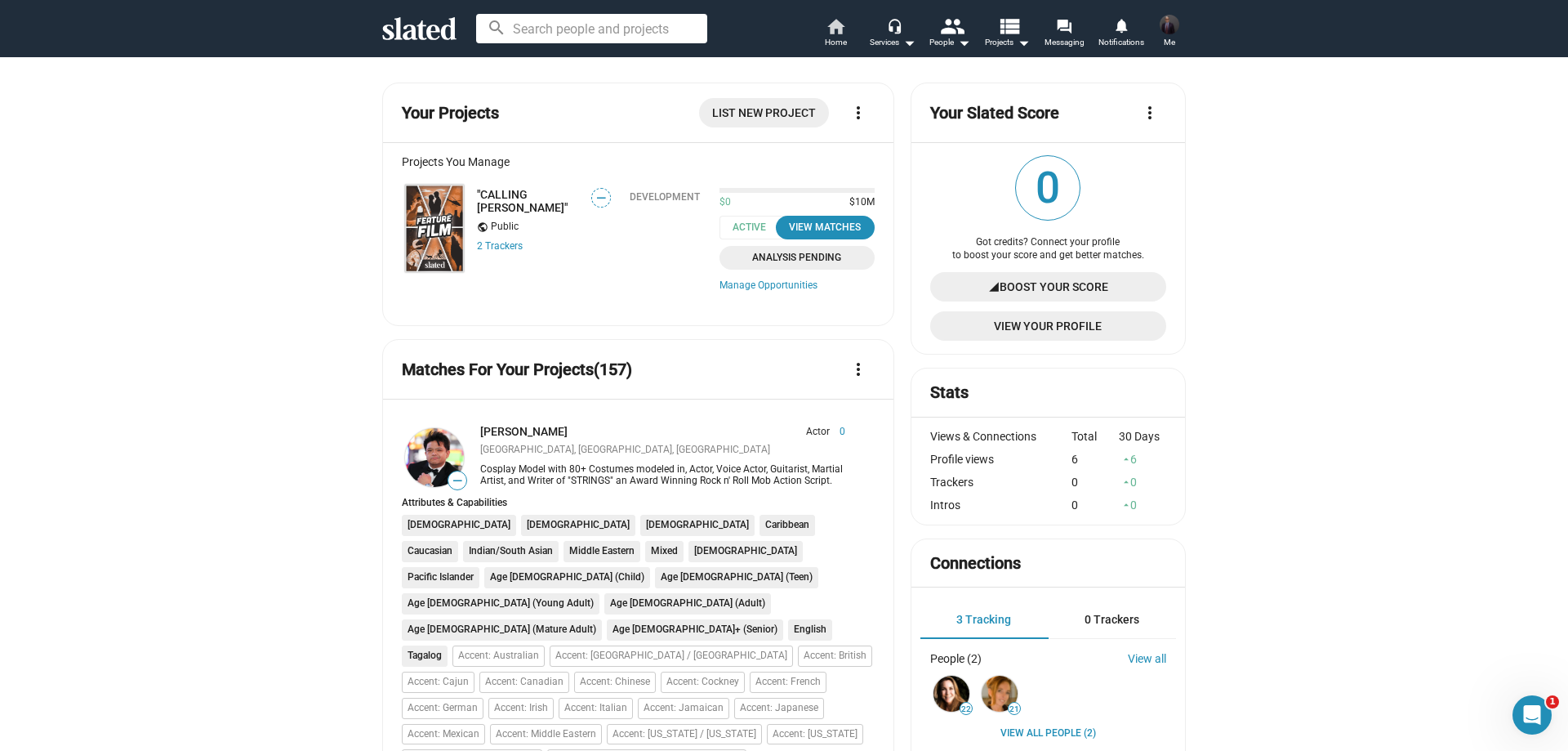
click at [828, 40] on span "Home" at bounding box center [836, 42] width 22 height 20
click at [445, 200] on img at bounding box center [435, 228] width 59 height 88
